Goal: Task Accomplishment & Management: Manage account settings

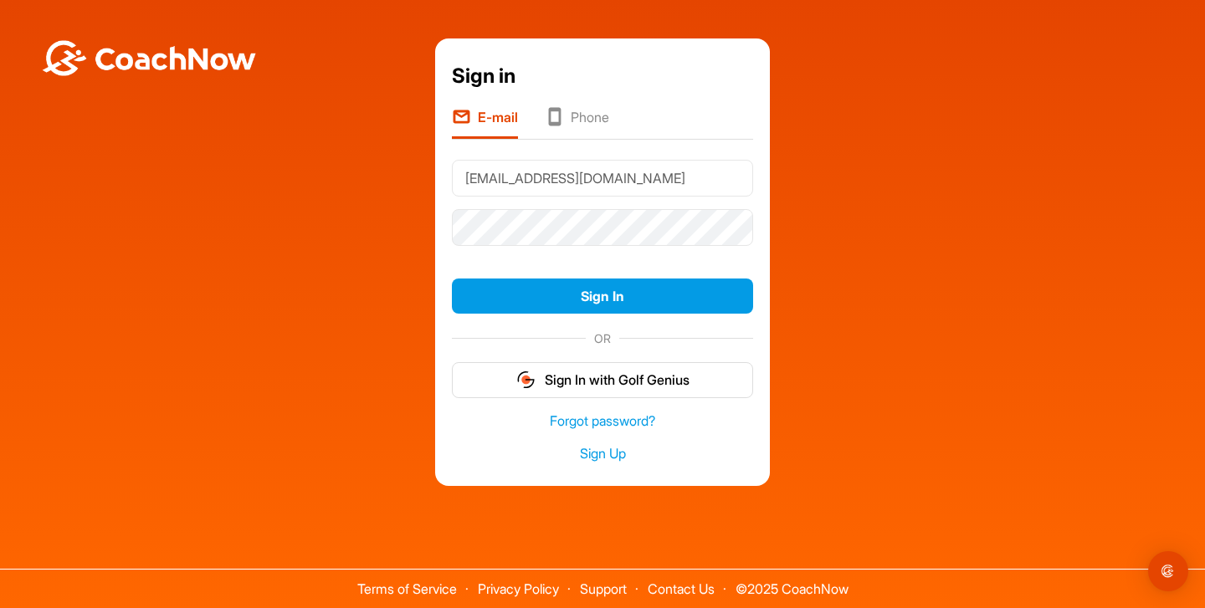
type input "[EMAIL_ADDRESS][DOMAIN_NAME]"
click at [602, 295] on button "Sign In" at bounding box center [602, 297] width 301 height 36
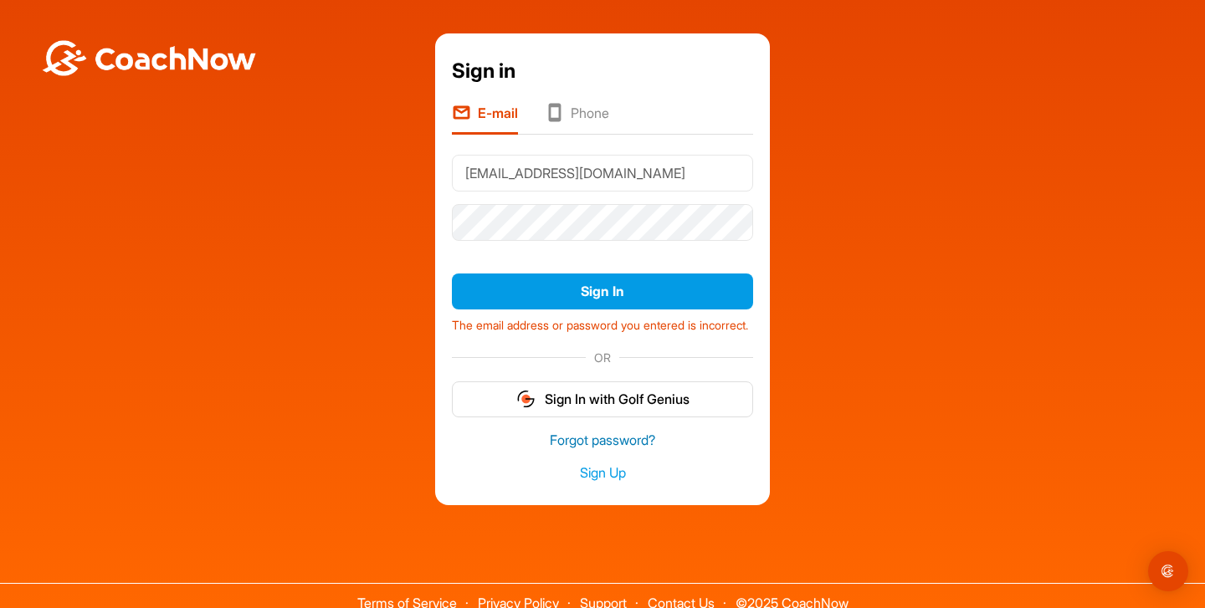
click at [598, 450] on link "Forgot password?" at bounding box center [602, 440] width 301 height 19
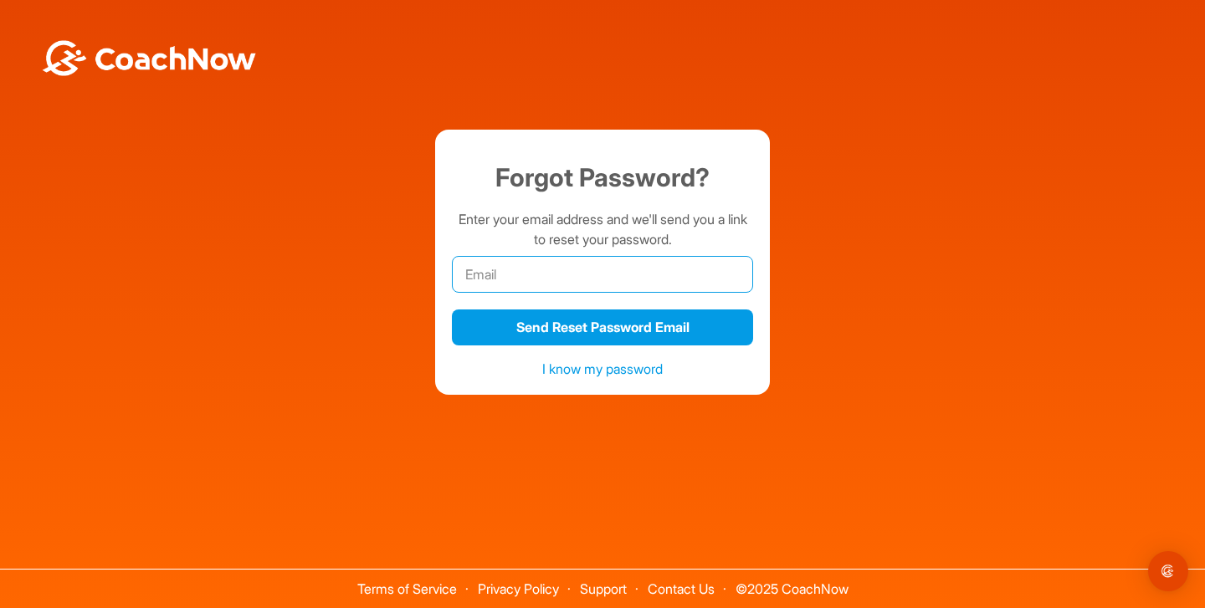
click at [551, 269] on input "email" at bounding box center [602, 274] width 301 height 37
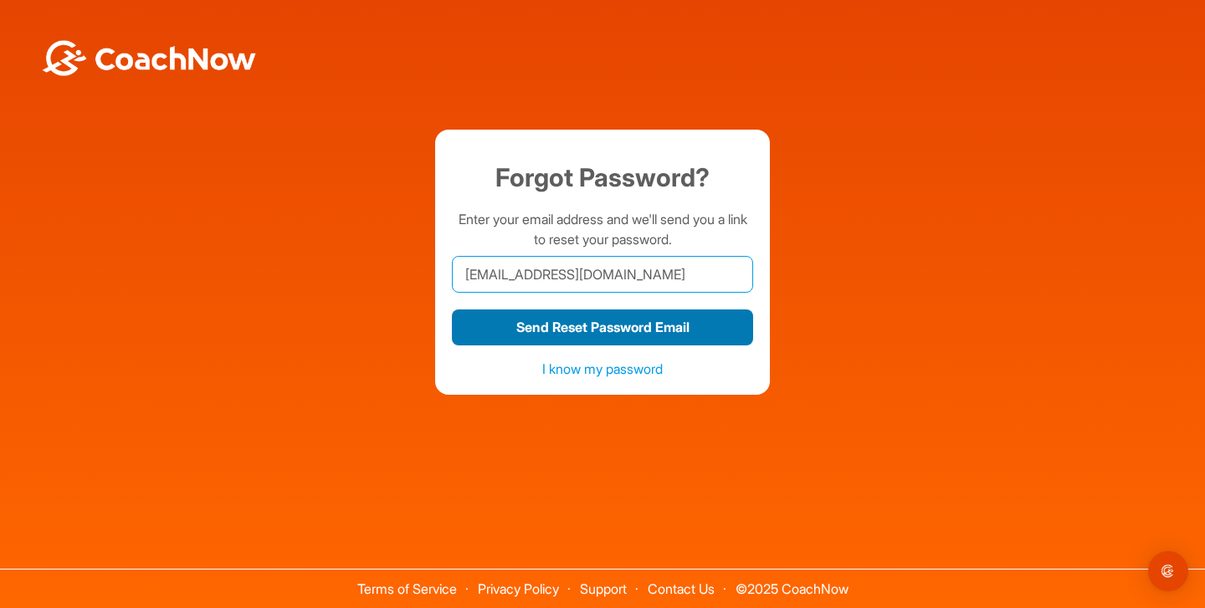
type input "[EMAIL_ADDRESS][DOMAIN_NAME]"
click at [632, 328] on button "Send Reset Password Email" at bounding box center [602, 328] width 301 height 36
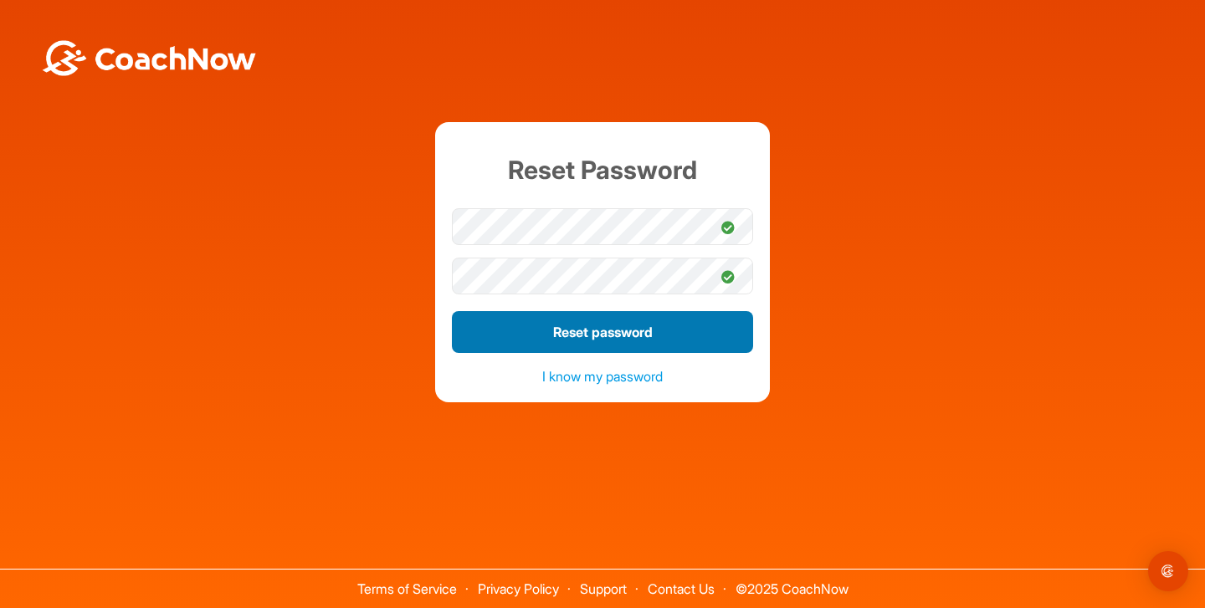
click at [581, 332] on button "Reset password" at bounding box center [602, 332] width 301 height 42
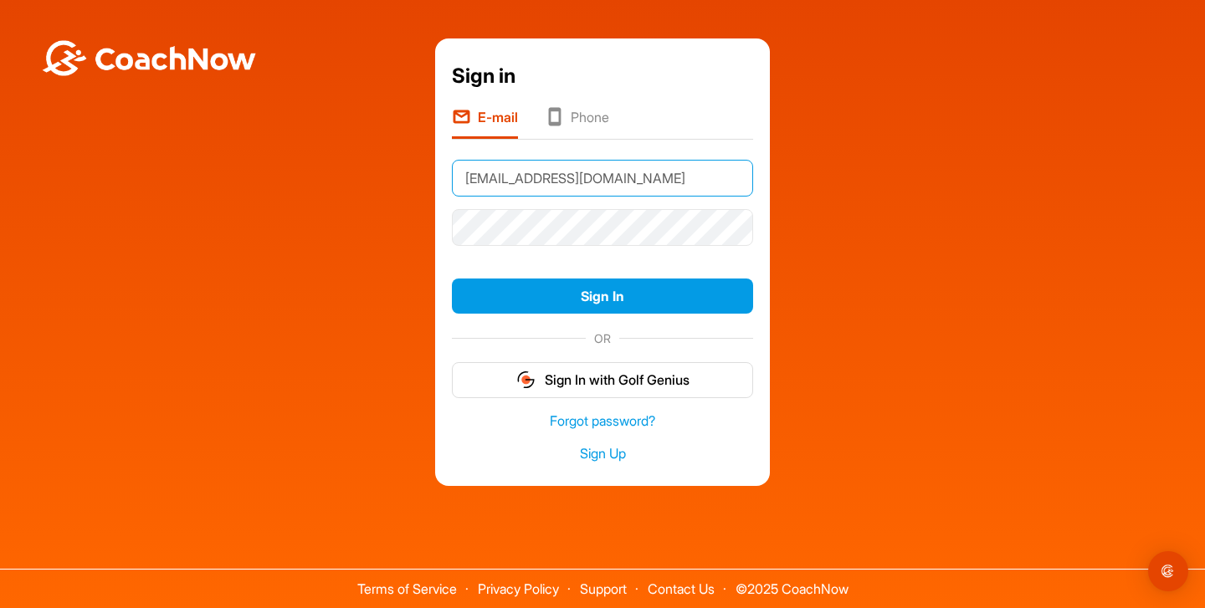
type input "[EMAIL_ADDRESS][DOMAIN_NAME]"
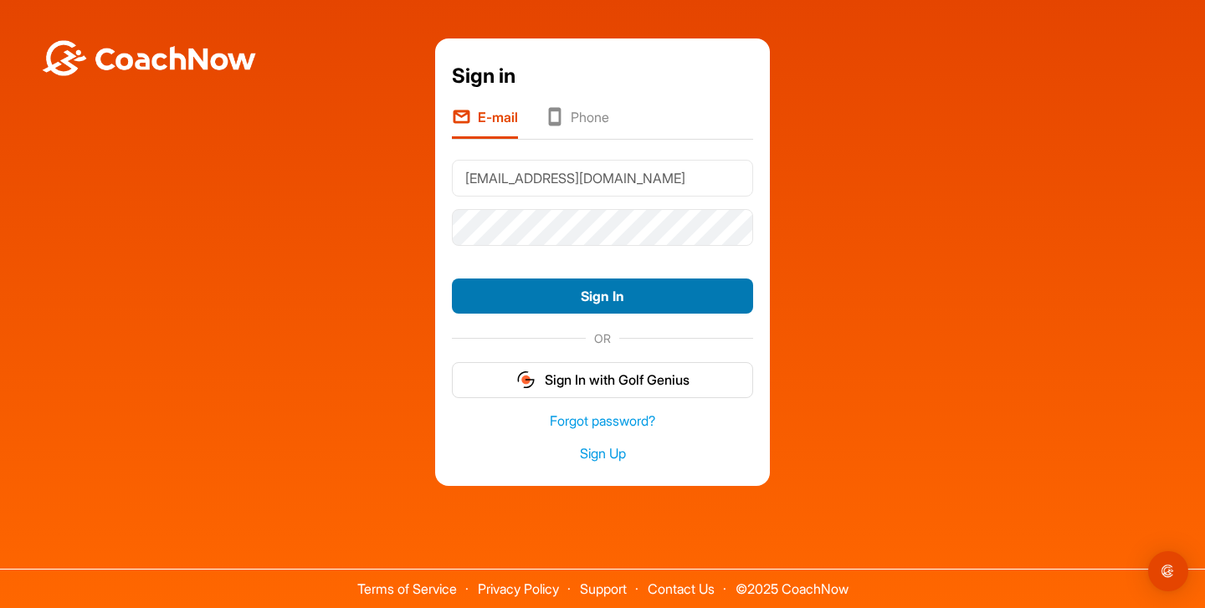
click at [587, 301] on button "Sign In" at bounding box center [602, 297] width 301 height 36
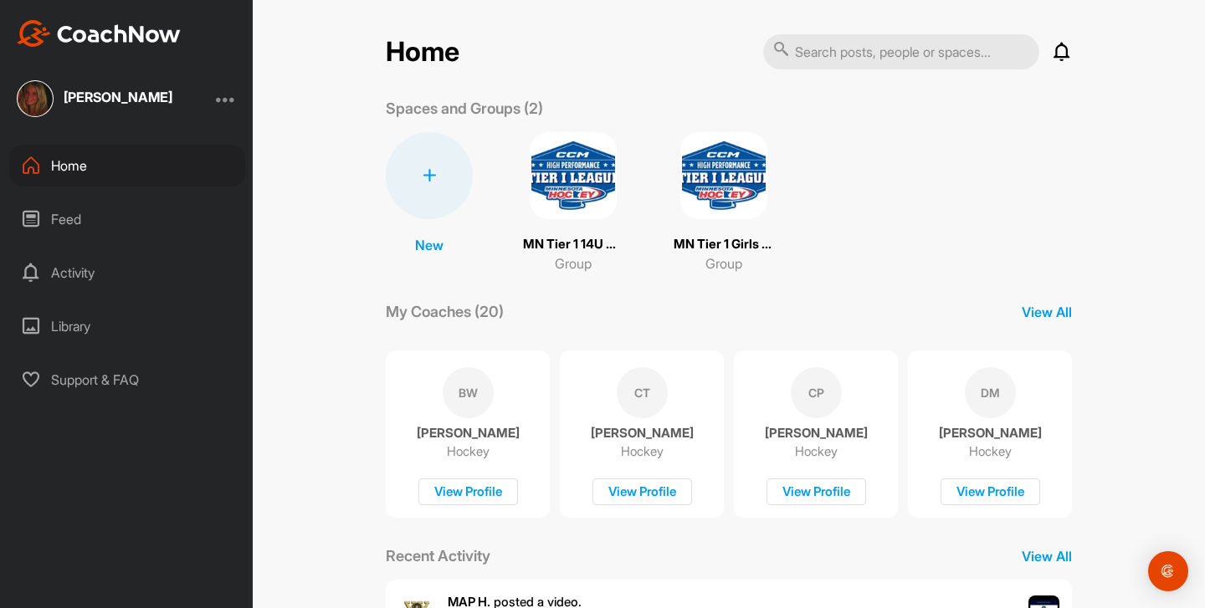
click at [571, 179] on img at bounding box center [573, 175] width 87 height 87
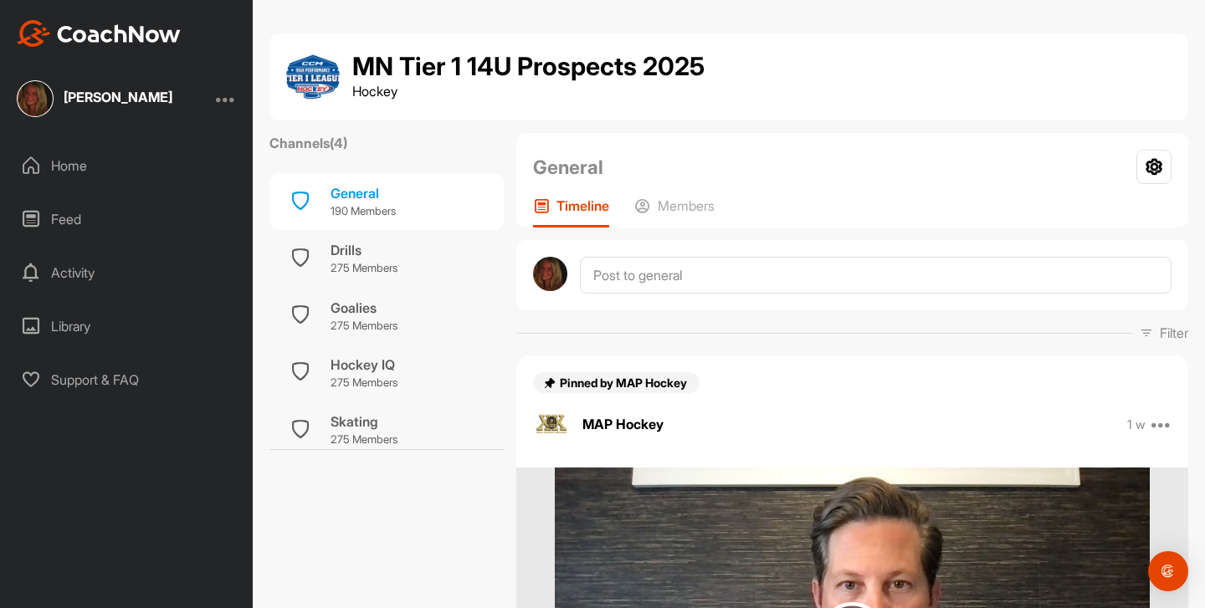
click at [62, 164] on div "Home" at bounding box center [127, 166] width 236 height 42
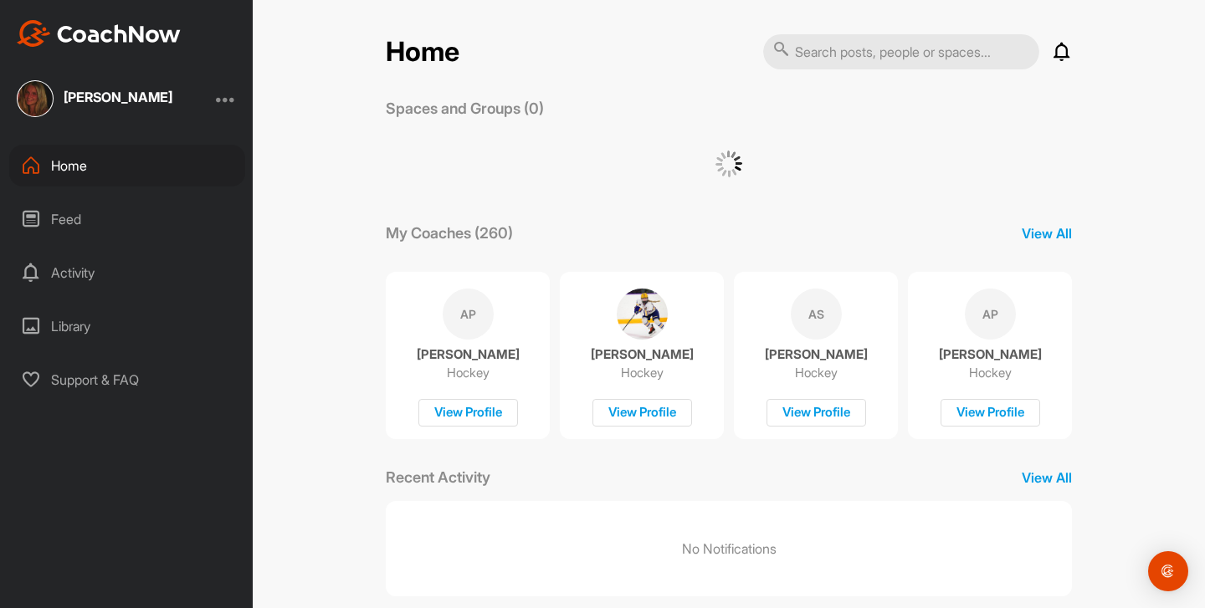
click at [224, 100] on div at bounding box center [226, 99] width 20 height 20
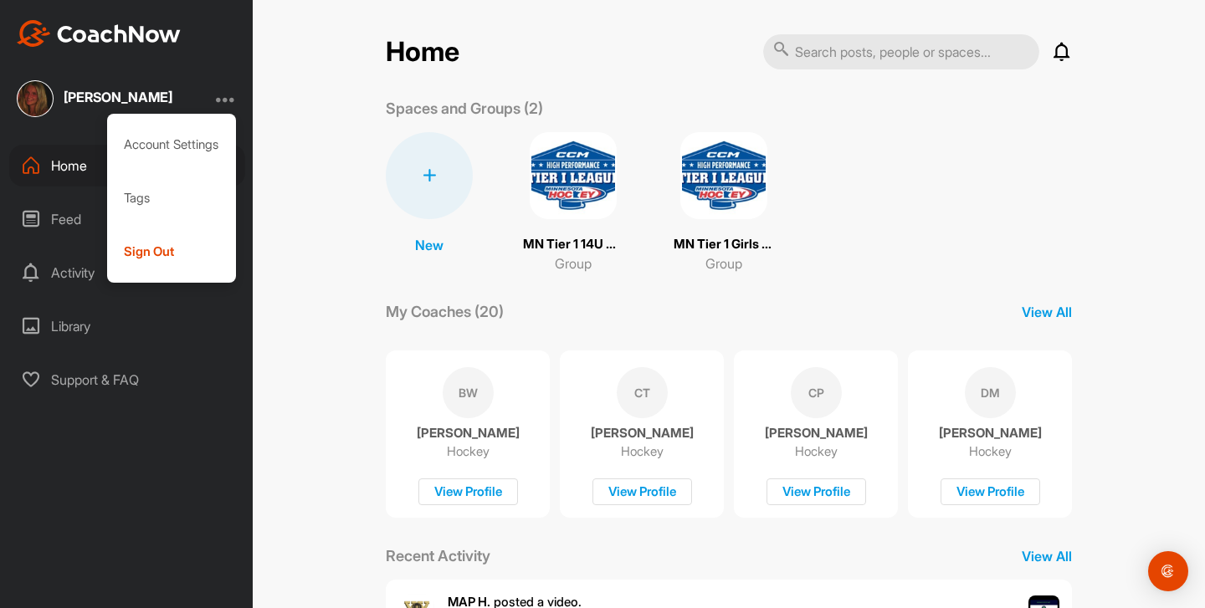
click at [299, 105] on div "Home Notifications Invitations This Week MAP H. posted a video . 5 d • MN Tier …" at bounding box center [729, 304] width 952 height 608
